Goal: Task Accomplishment & Management: Use online tool/utility

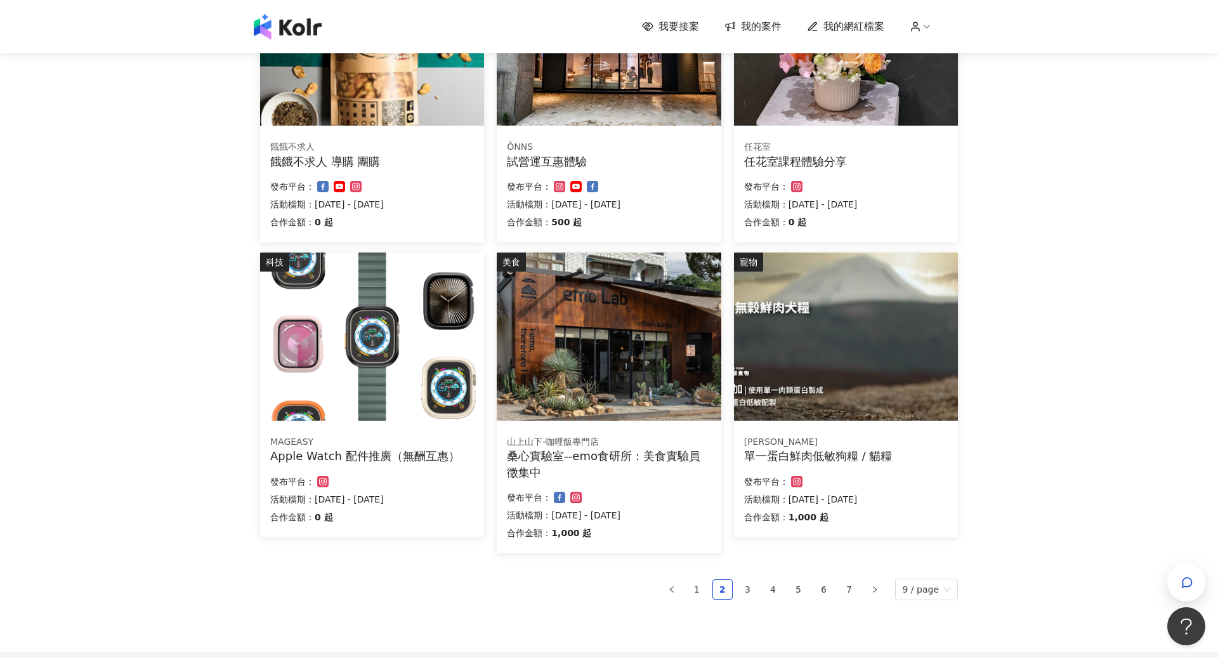
scroll to position [680, 0]
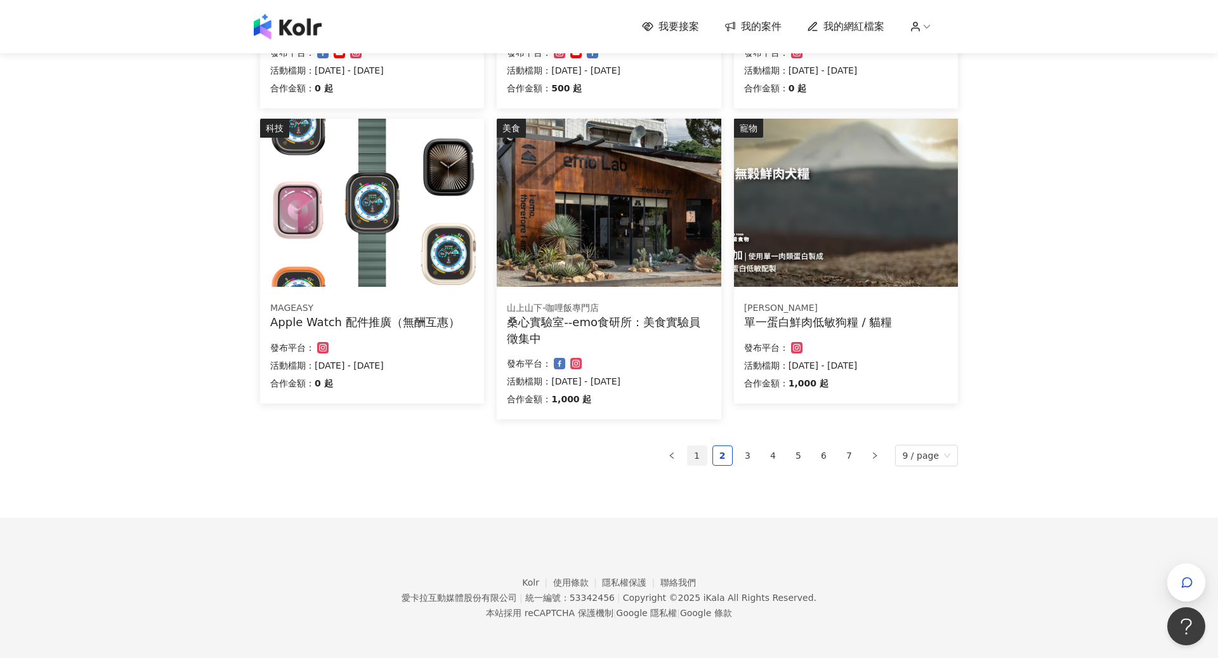
click at [697, 455] on link "1" at bounding box center [696, 455] width 19 height 19
click at [700, 453] on link "1" at bounding box center [696, 455] width 19 height 19
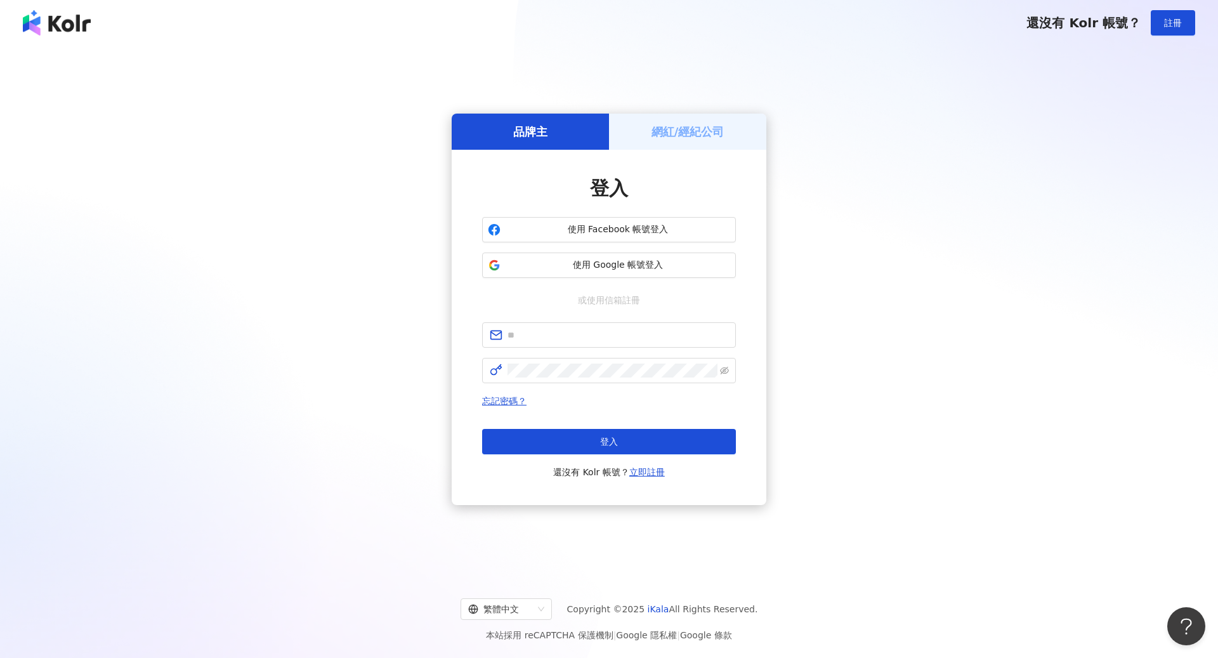
click at [689, 134] on h5 "網紅/經紀公司" at bounding box center [687, 132] width 73 height 16
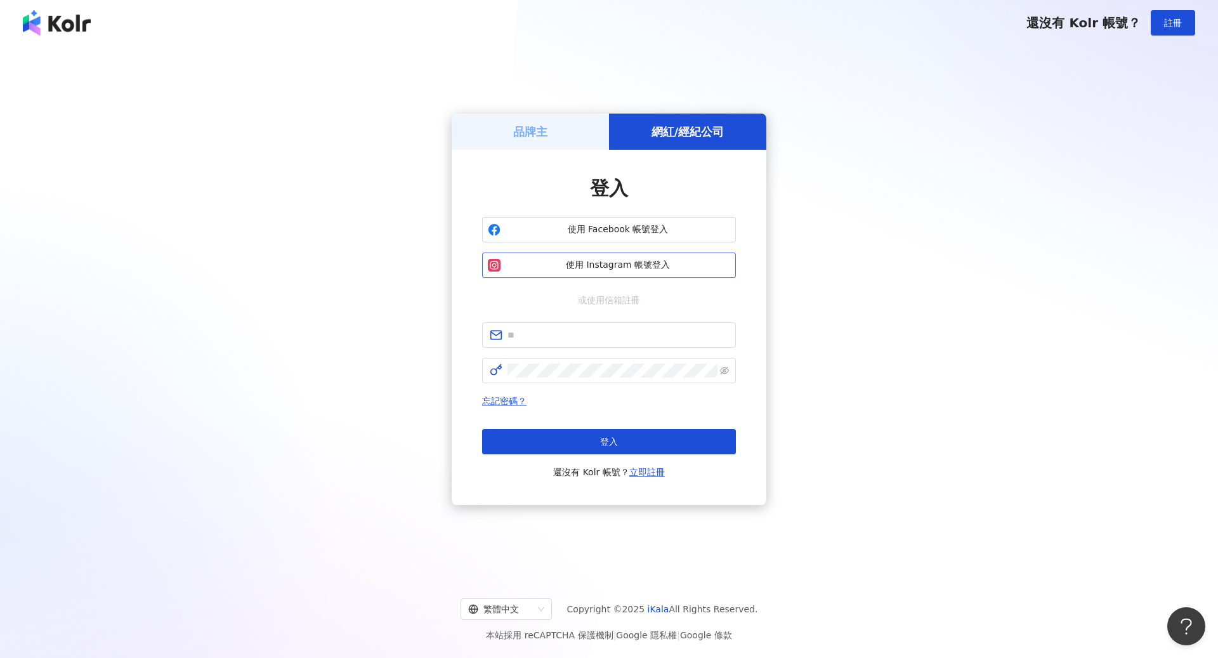
click at [616, 258] on button "使用 Instagram 帳號登入" at bounding box center [609, 264] width 254 height 25
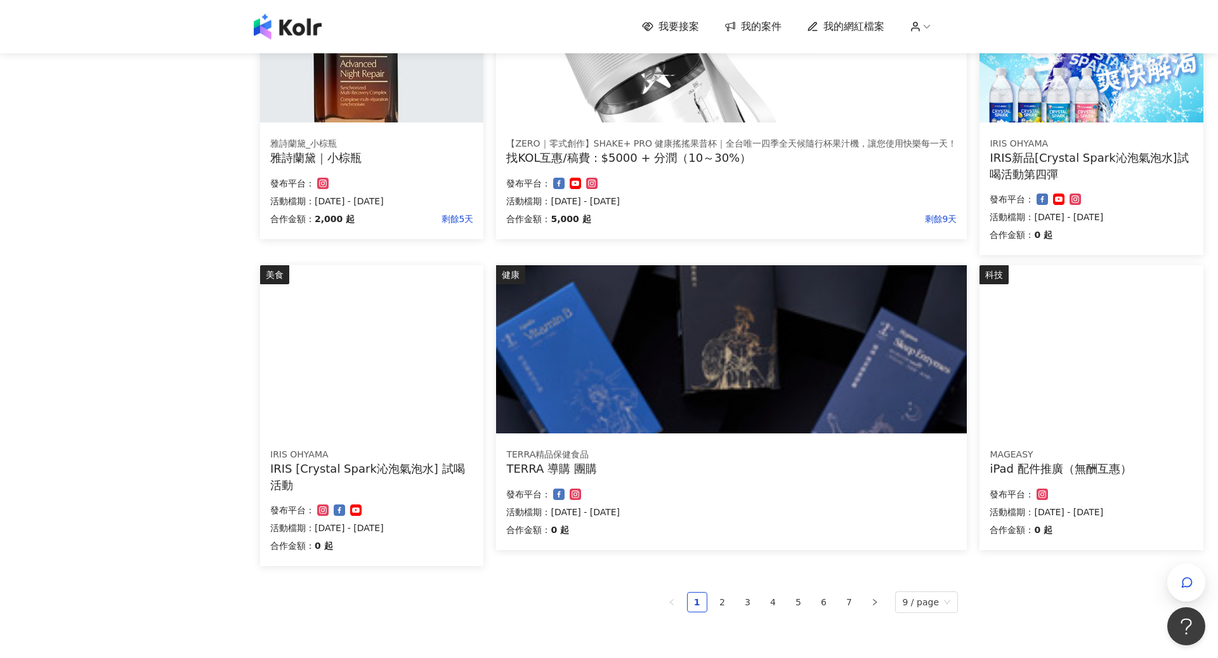
scroll to position [540, 0]
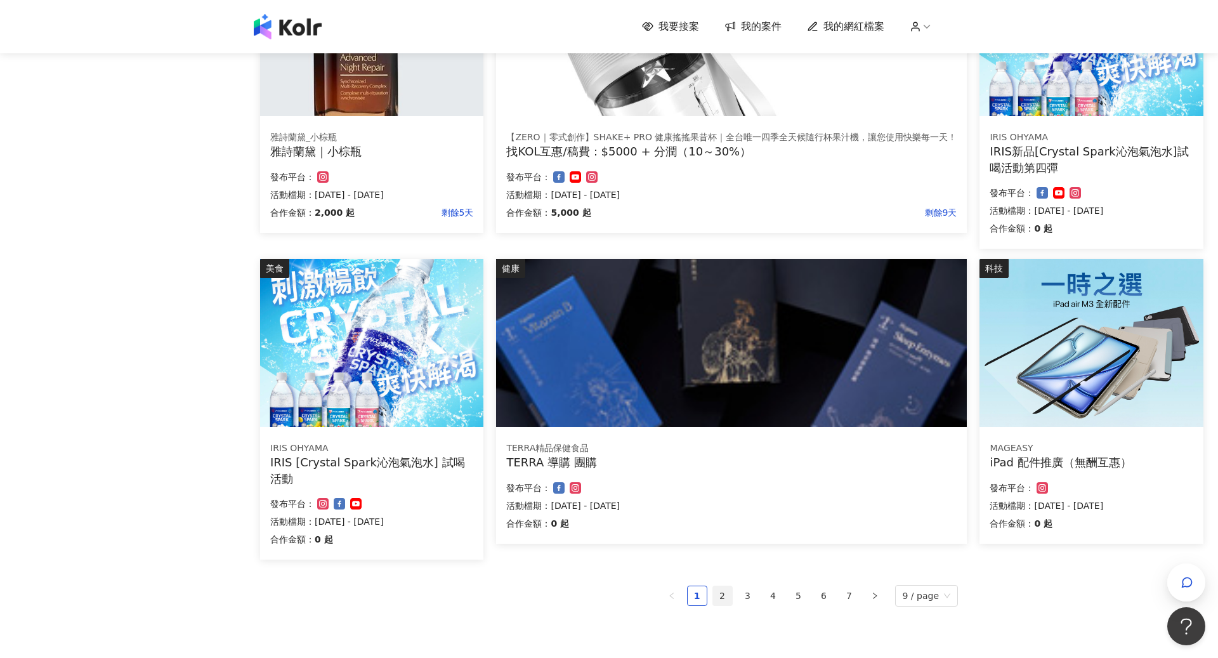
click at [728, 597] on link "2" at bounding box center [722, 595] width 19 height 19
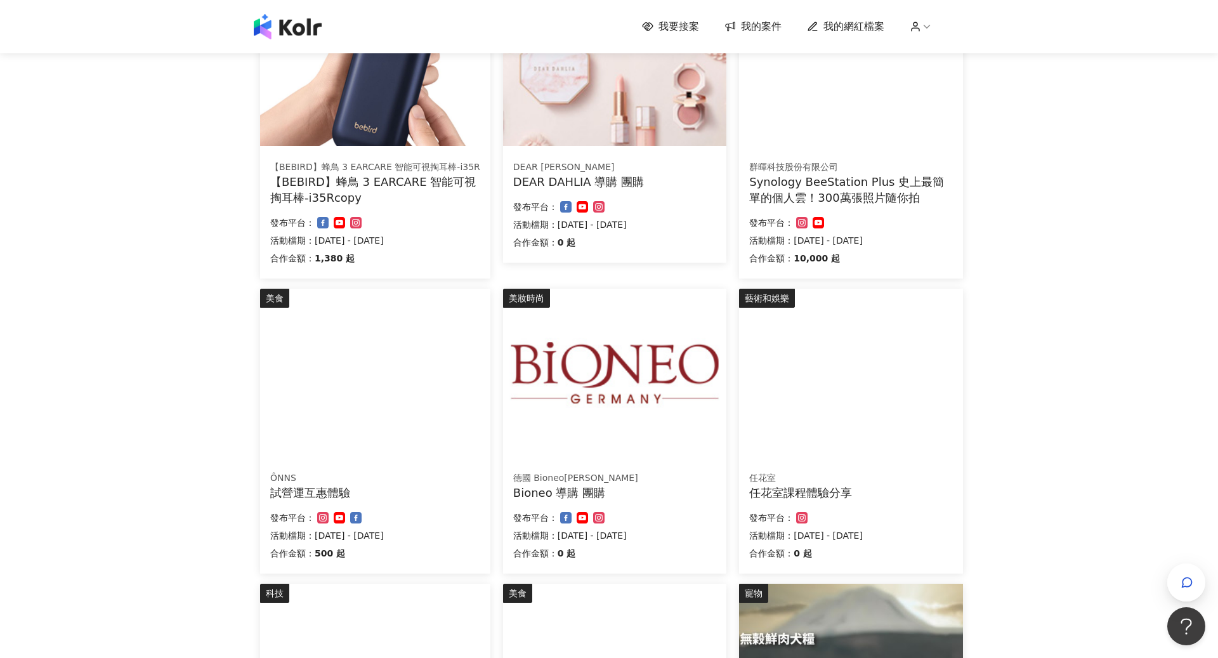
scroll to position [680, 0]
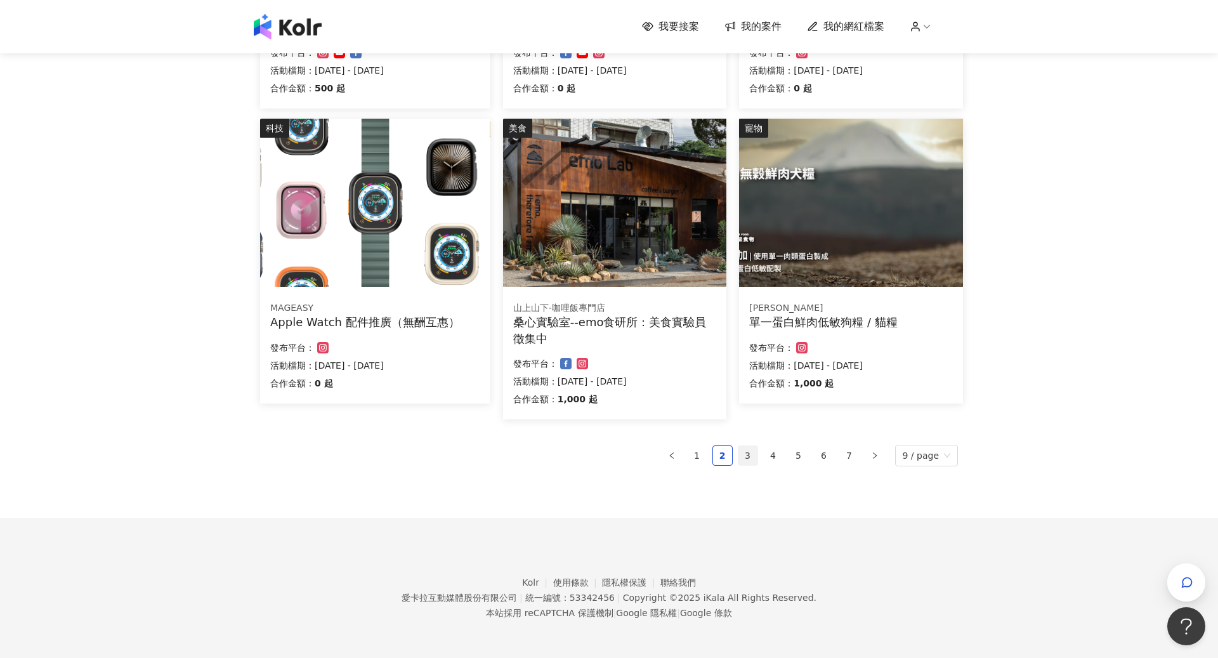
click at [747, 460] on link "3" at bounding box center [747, 455] width 19 height 19
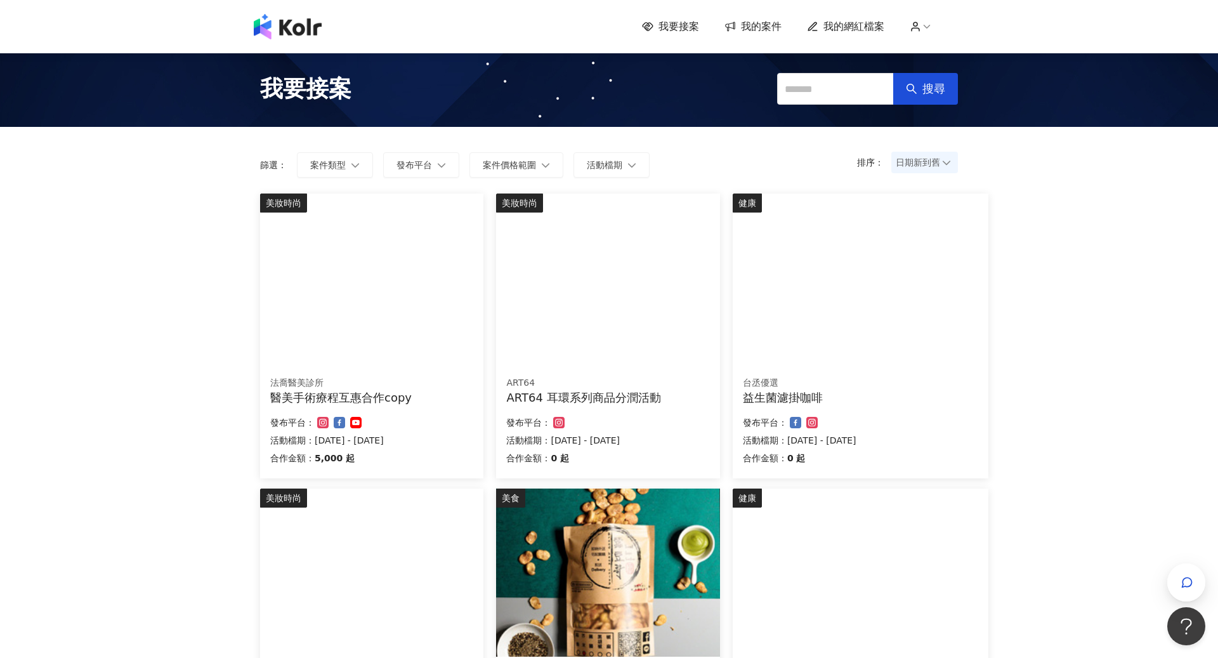
scroll to position [649, 0]
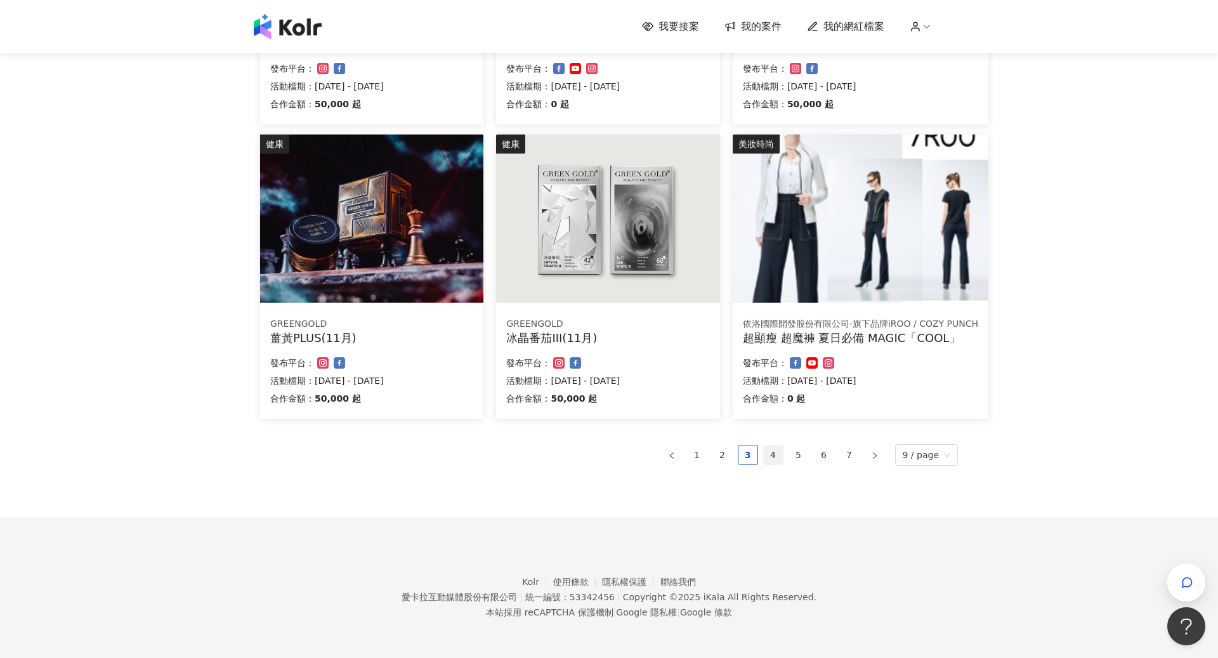
click at [770, 455] on link "4" at bounding box center [772, 454] width 19 height 19
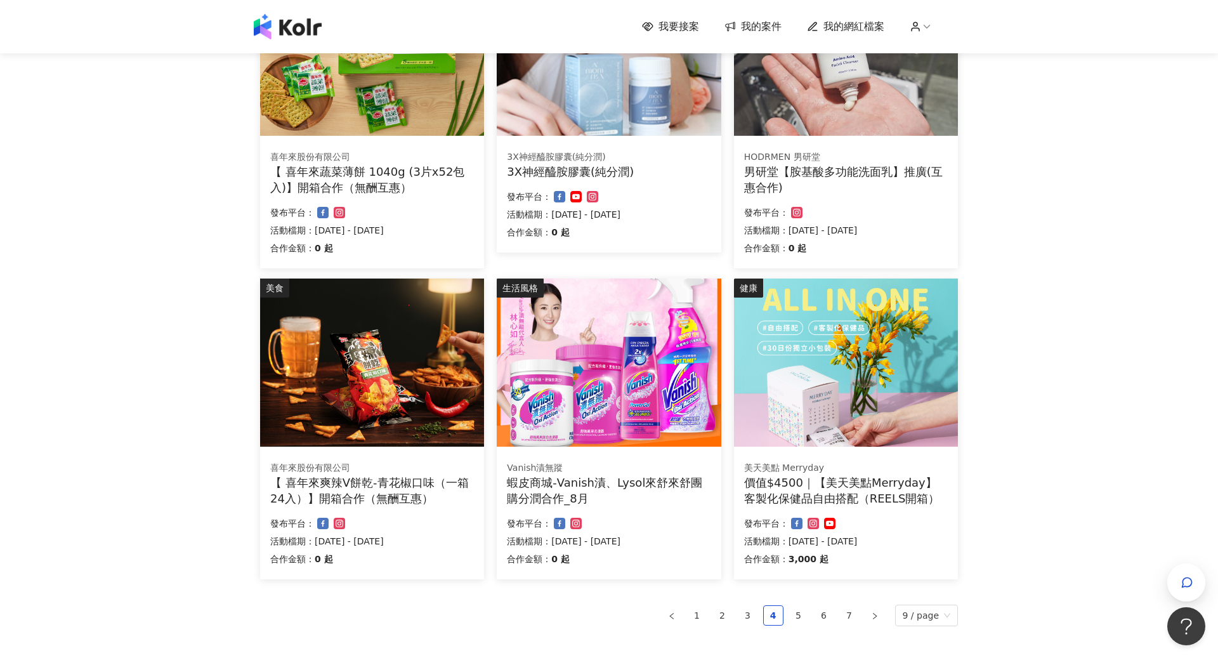
scroll to position [539, 0]
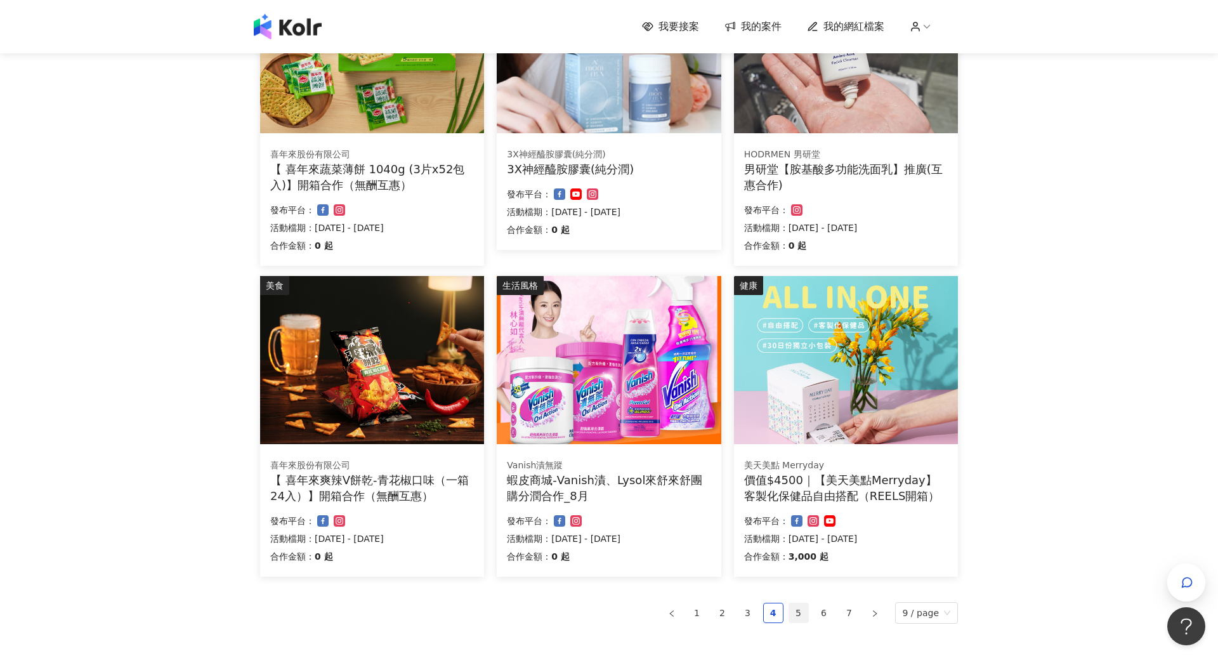
click at [795, 611] on link "5" at bounding box center [798, 612] width 19 height 19
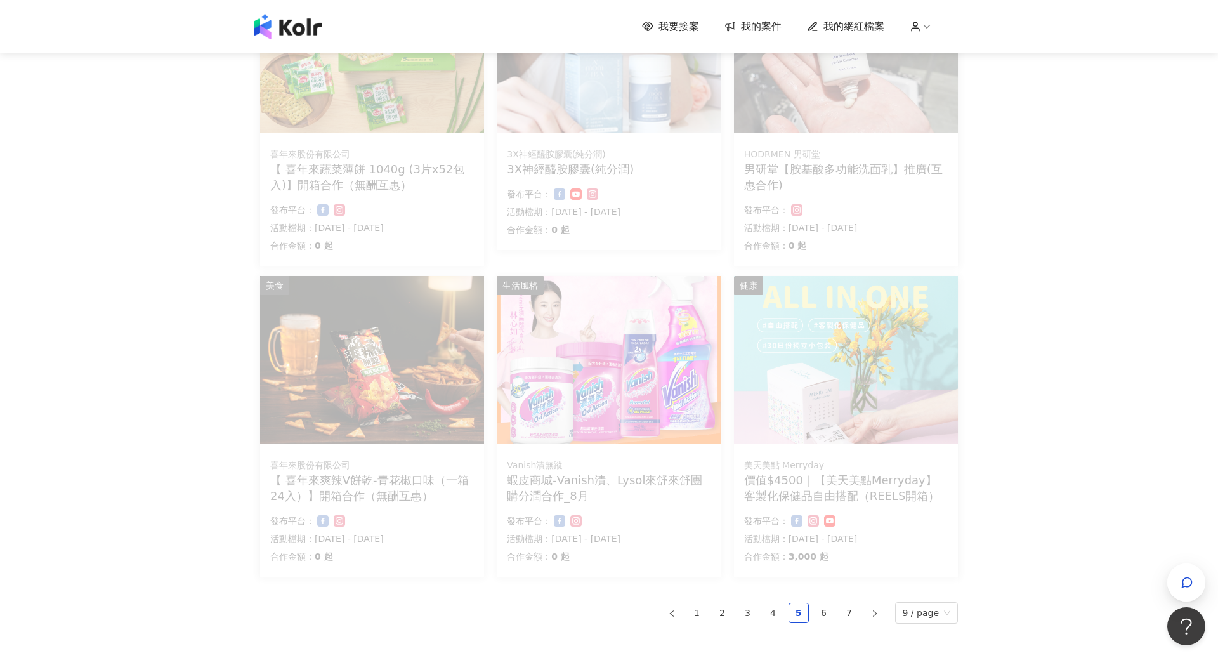
click at [1051, 290] on div "我要接案 我的案件 我的網紅檔案 我要接案 搜尋 排序： 日期新到舊 篩選： 案件類型 發布平台 案件價格範圍 活動檔期 清除 套用 生活風格 OUTDOOR…" at bounding box center [609, 138] width 1218 height 1355
click at [822, 604] on link "6" at bounding box center [823, 612] width 19 height 19
